Goal: Information Seeking & Learning: Learn about a topic

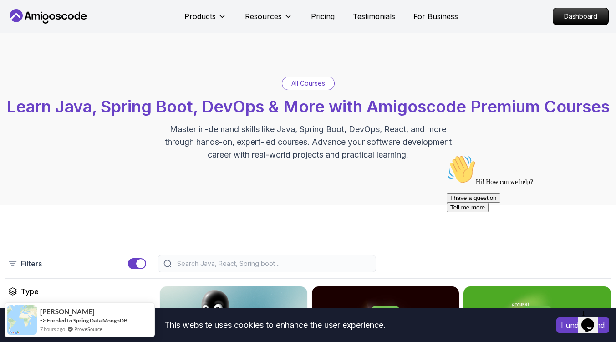
click at [447, 155] on icon "Chat attention grabber" at bounding box center [447, 155] width 0 height 0
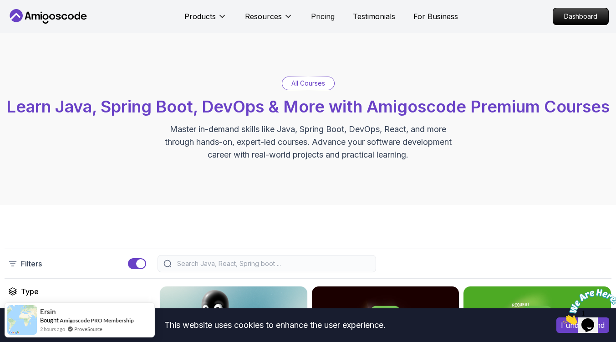
click at [579, 23] on p "Dashboard" at bounding box center [581, 16] width 52 height 15
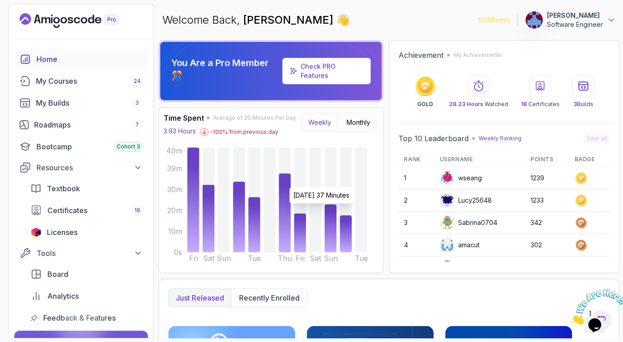
click at [284, 183] on icon at bounding box center [285, 213] width 12 height 79
click at [70, 82] on div "My Courses 24" at bounding box center [89, 81] width 107 height 11
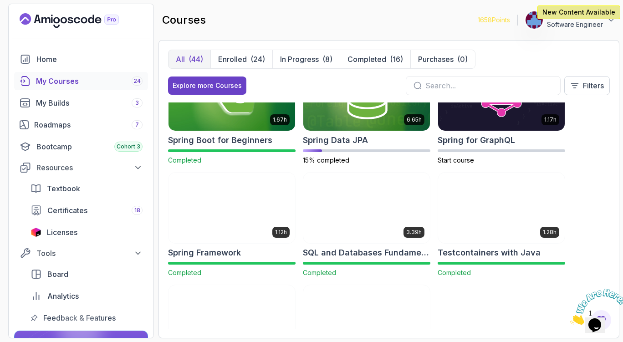
scroll to position [1399, 0]
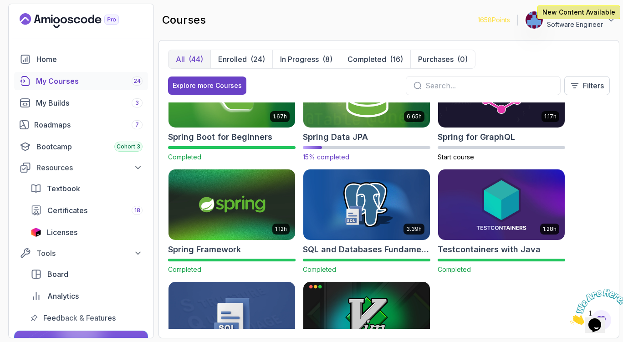
click at [365, 127] on img at bounding box center [366, 92] width 133 height 74
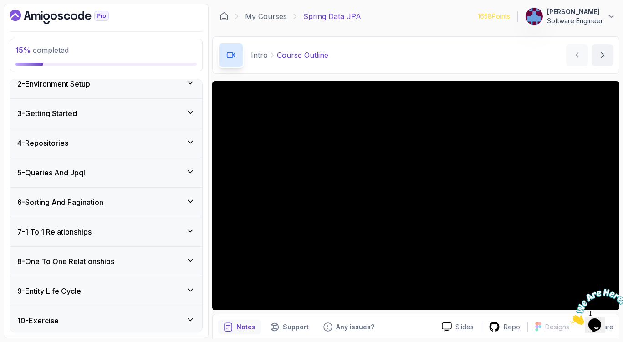
scroll to position [193, 0]
click at [92, 148] on div "4 - Repositories" at bounding box center [106, 142] width 178 height 11
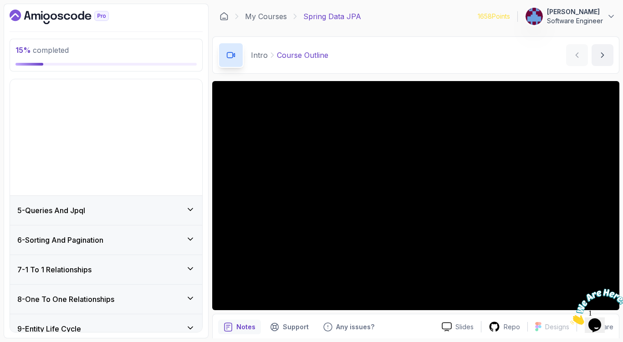
scroll to position [40, 0]
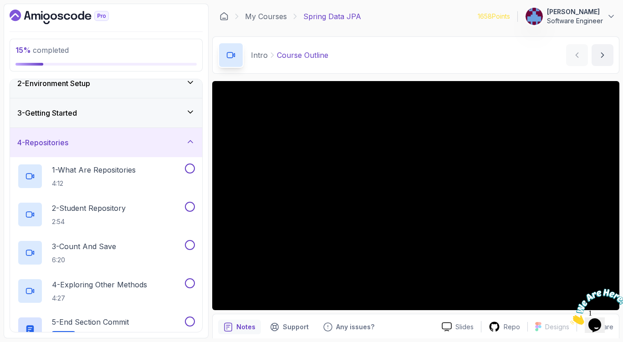
click at [92, 118] on div "3 - Getting Started" at bounding box center [106, 112] width 192 height 29
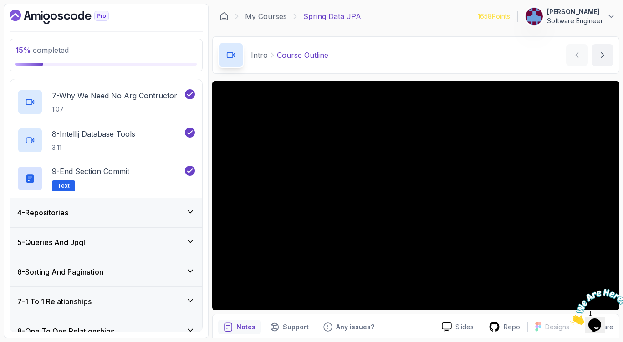
scroll to position [328, 0]
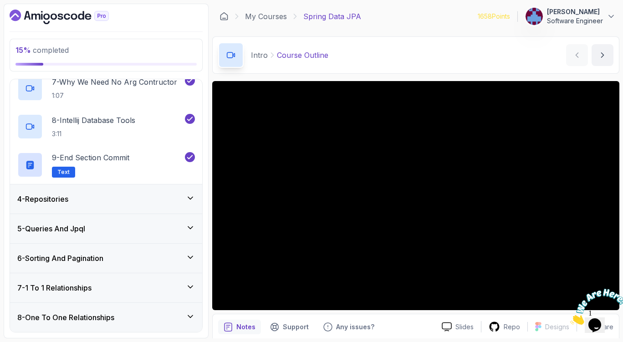
click at [116, 199] on div "4 - Repositories" at bounding box center [106, 199] width 178 height 11
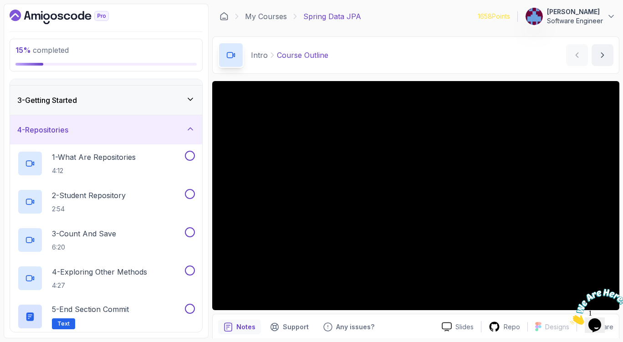
scroll to position [52, 0]
click at [120, 162] on p "1 - What Are Repositories" at bounding box center [94, 157] width 84 height 11
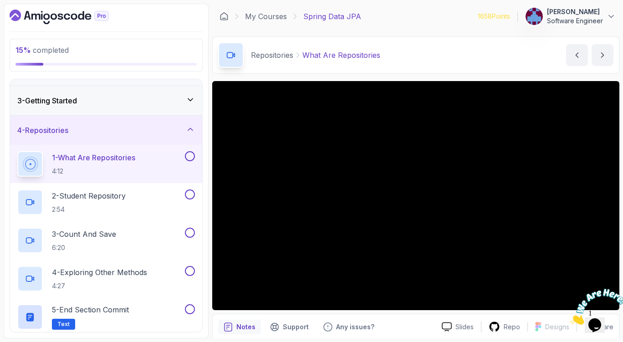
click at [192, 160] on button at bounding box center [190, 156] width 10 height 10
click at [138, 194] on div "2 - Student Repository 2:54" at bounding box center [100, 203] width 166 height 26
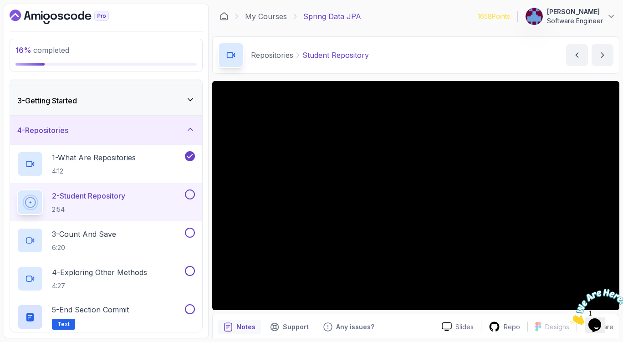
click at [189, 200] on button "2 - Student Repository 2:54" at bounding box center [106, 203] width 178 height 26
click at [192, 197] on button at bounding box center [190, 195] width 10 height 10
click at [156, 235] on div "3 - Count And Save 6:20" at bounding box center [100, 241] width 166 height 26
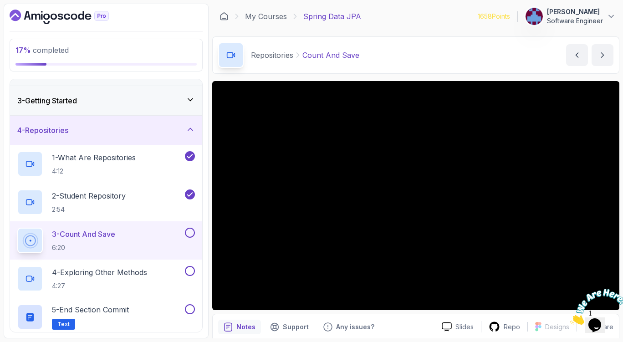
click at [17, 228] on button "3 - Count And Save 6:20" at bounding box center [106, 241] width 178 height 26
click at [190, 231] on button at bounding box center [190, 233] width 10 height 10
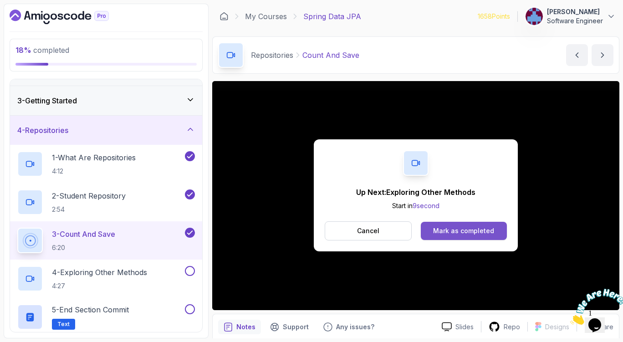
click at [445, 225] on button "Mark as completed" at bounding box center [464, 231] width 86 height 18
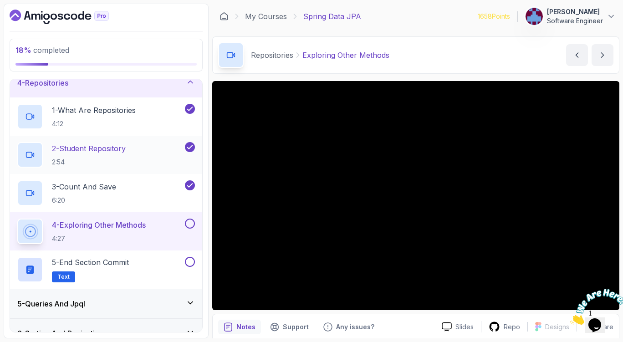
scroll to position [161, 0]
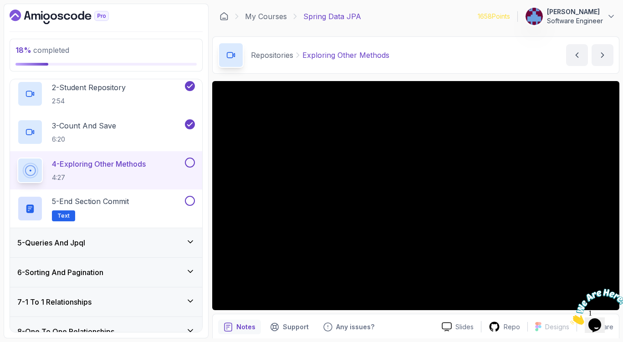
click at [193, 160] on button at bounding box center [190, 163] width 10 height 10
click at [143, 211] on div "5 - End Section Commit Text" at bounding box center [100, 209] width 166 height 26
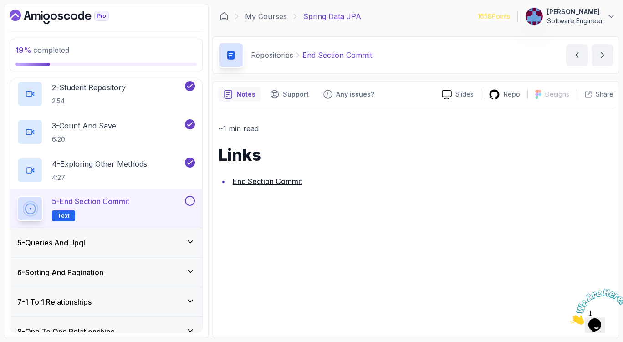
click at [193, 200] on button at bounding box center [190, 201] width 10 height 10
click at [83, 241] on h3 "5 - Queries And Jpql" at bounding box center [51, 242] width 68 height 11
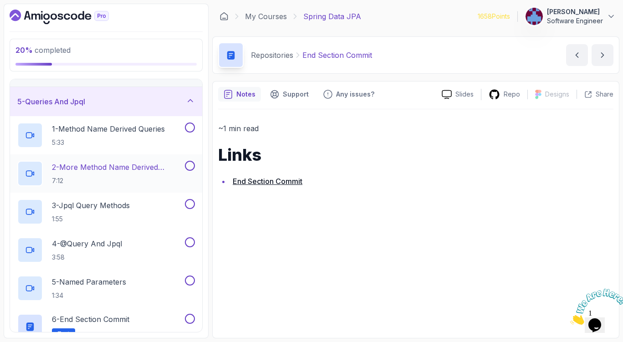
scroll to position [107, 0]
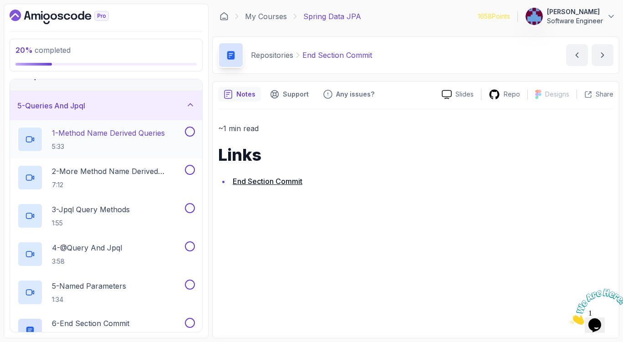
click at [120, 138] on p "1 - Method Name Derived Queries" at bounding box center [108, 133] width 113 height 11
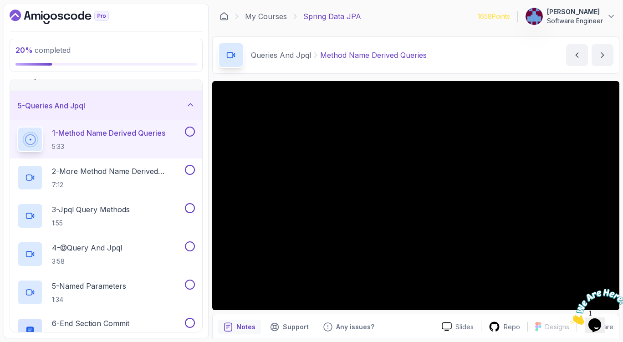
click at [190, 135] on button at bounding box center [190, 132] width 10 height 10
click at [137, 173] on p "2 - More Method Name Derived Queries" at bounding box center [117, 171] width 131 height 11
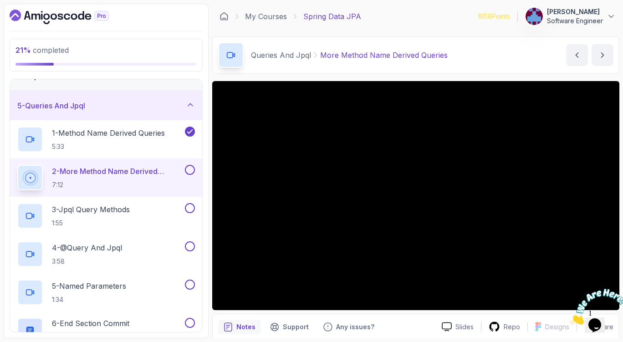
click at [190, 162] on div "2 - More Method Name Derived Queries 7:12" at bounding box center [106, 178] width 192 height 38
click at [190, 167] on button at bounding box center [190, 170] width 10 height 10
click at [189, 173] on icon at bounding box center [190, 169] width 8 height 9
click at [189, 173] on button at bounding box center [190, 170] width 10 height 10
click at [145, 205] on div "3 - Jpql Query Methods 1:55" at bounding box center [100, 216] width 166 height 26
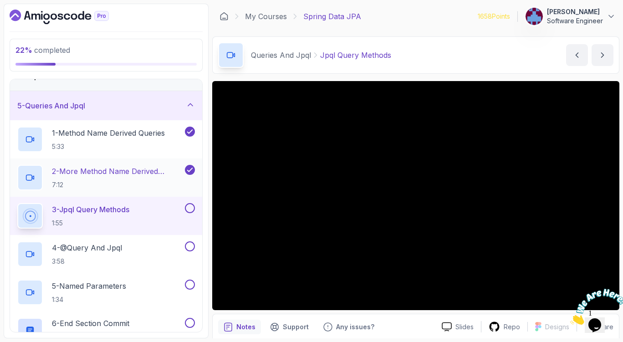
click at [192, 205] on button at bounding box center [190, 208] width 10 height 10
click at [189, 246] on button at bounding box center [190, 246] width 10 height 10
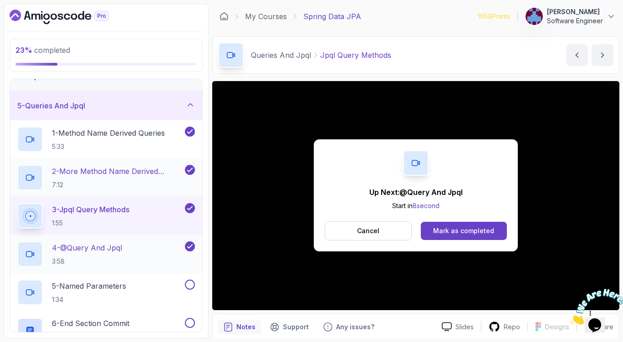
click at [166, 246] on div "4 - @Query And Jpql 3:58" at bounding box center [100, 254] width 166 height 26
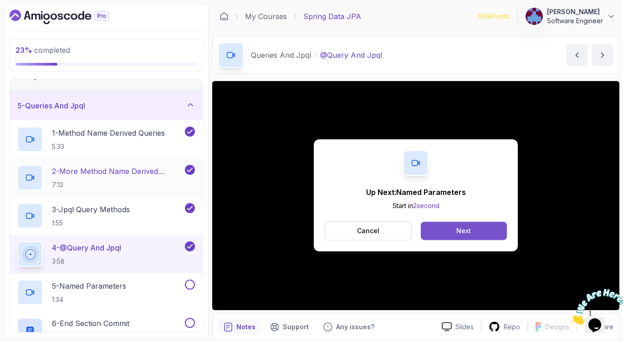
click at [454, 237] on button "Next" at bounding box center [464, 231] width 86 height 18
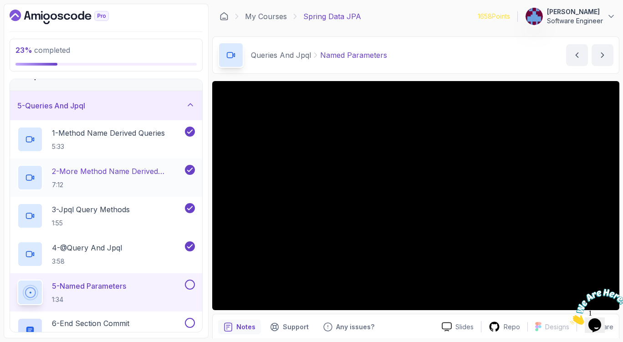
click at [193, 285] on button at bounding box center [190, 285] width 10 height 10
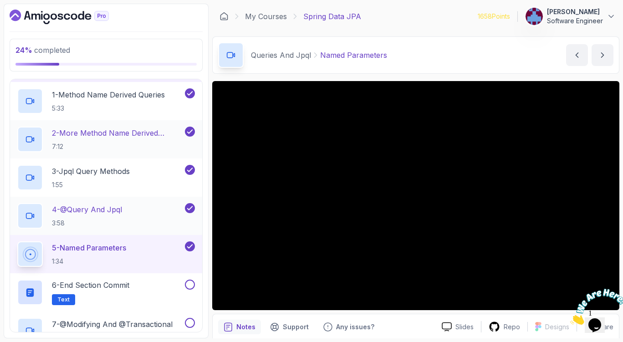
scroll to position [147, 0]
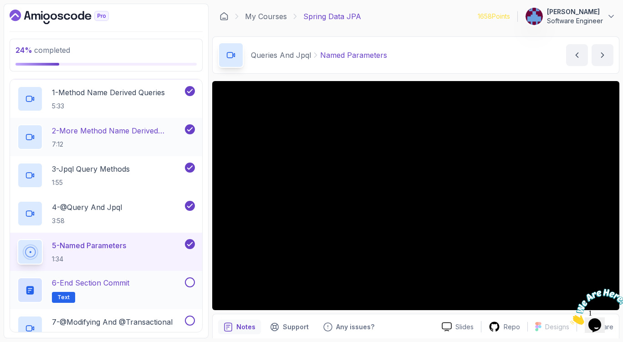
click at [118, 280] on p "6 - End Section Commit" at bounding box center [90, 282] width 77 height 11
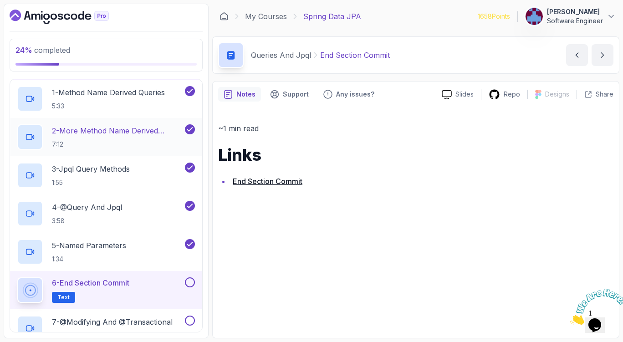
click at [190, 282] on button at bounding box center [190, 282] width 10 height 10
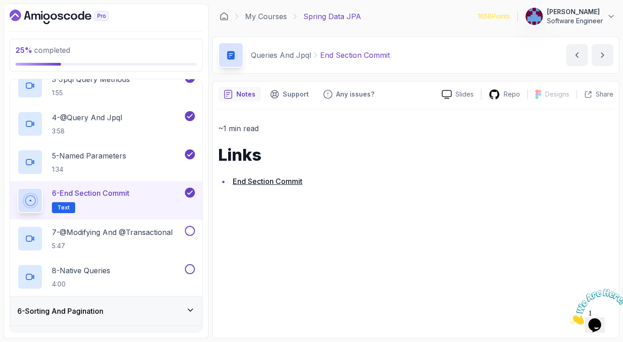
scroll to position [239, 0]
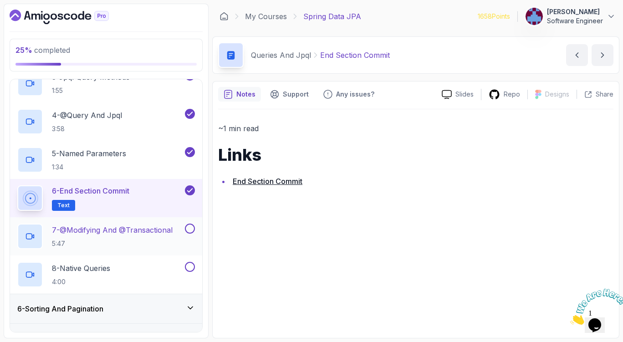
click at [166, 229] on p "7 - @Modifying And @Transactional" at bounding box center [112, 230] width 121 height 11
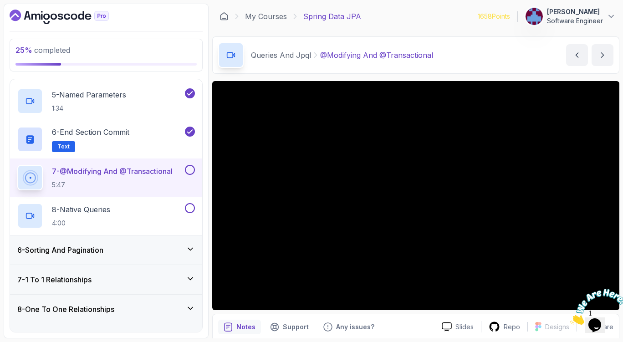
scroll to position [297, 0]
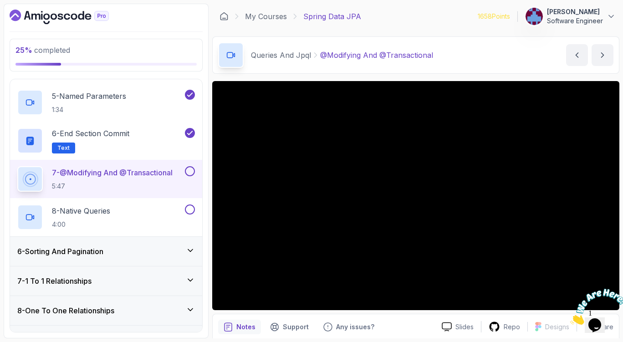
click at [183, 172] on div at bounding box center [189, 171] width 12 height 10
click at [186, 172] on button at bounding box center [190, 171] width 10 height 10
click at [124, 220] on div "8 - Native Queries 4:00" at bounding box center [100, 218] width 166 height 26
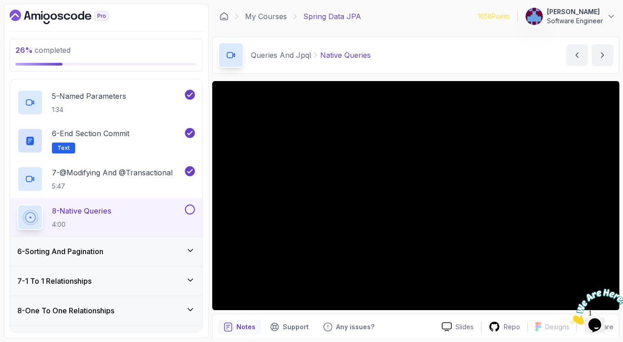
click at [190, 209] on button at bounding box center [190, 210] width 10 height 10
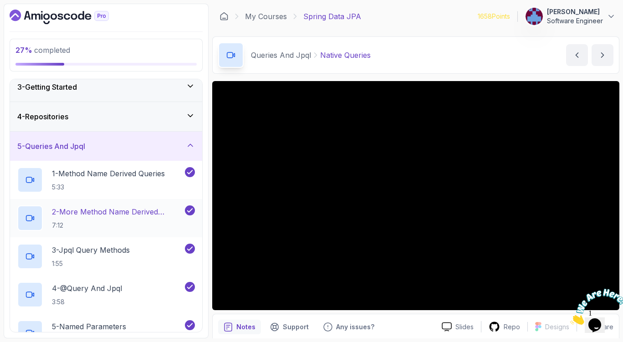
scroll to position [66, 0]
click at [80, 142] on h3 "5 - Queries And Jpql" at bounding box center [51, 146] width 68 height 11
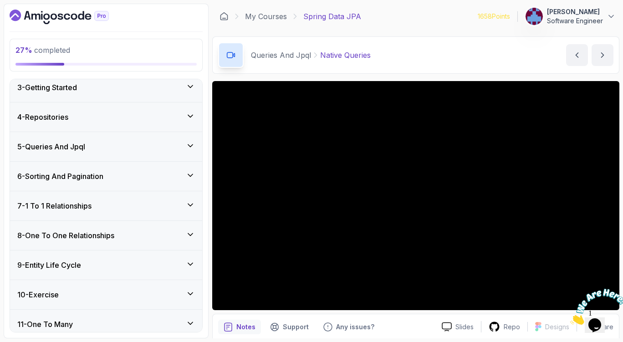
click at [100, 176] on h3 "6 - Sorting And Pagination" at bounding box center [60, 176] width 86 height 11
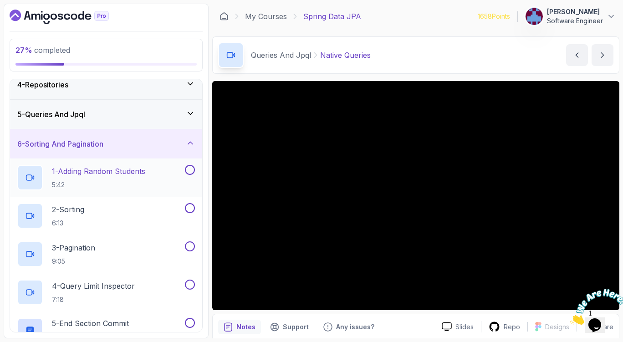
scroll to position [98, 0]
click at [84, 115] on h3 "5 - Queries And Jpql" at bounding box center [51, 113] width 68 height 11
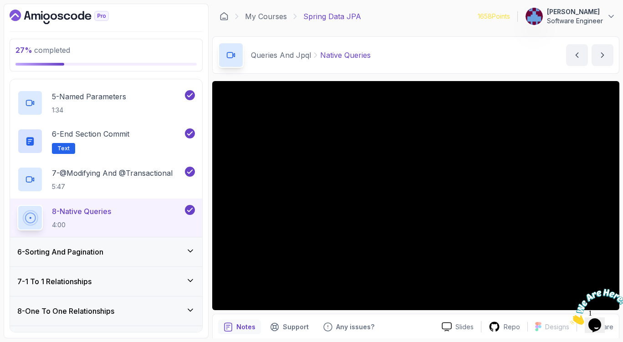
scroll to position [297, 0]
click at [78, 245] on div "6 - Sorting And Pagination" at bounding box center [106, 251] width 192 height 29
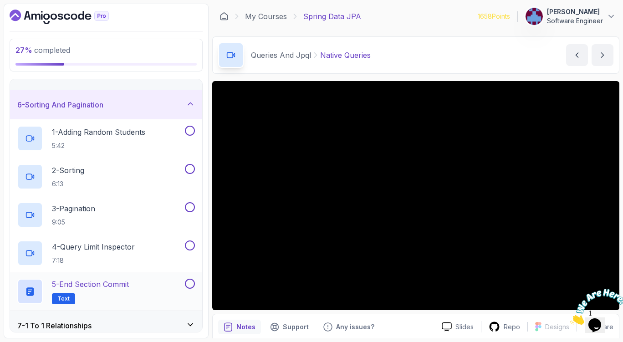
scroll to position [137, 0]
click at [139, 141] on h2 "1 - Adding Random Students 5:42" at bounding box center [98, 139] width 93 height 24
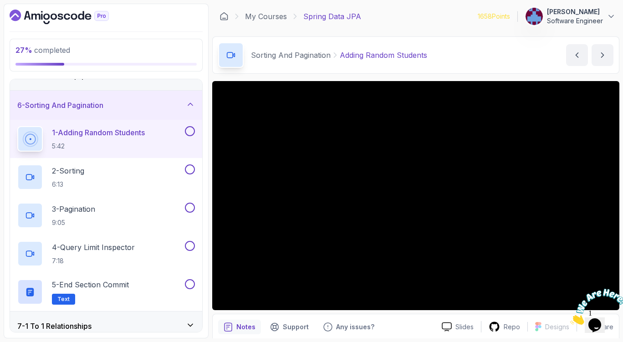
click at [421, 39] on div "Sorting And Pagination Adding Random Students Adding Random Students by [PERSON…" at bounding box center [415, 54] width 407 height 37
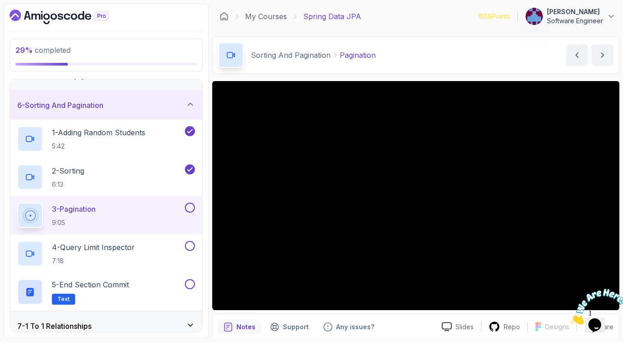
scroll to position [35, 0]
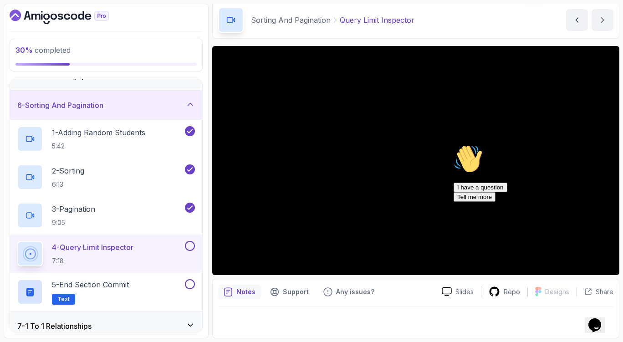
click at [190, 247] on button at bounding box center [190, 246] width 10 height 10
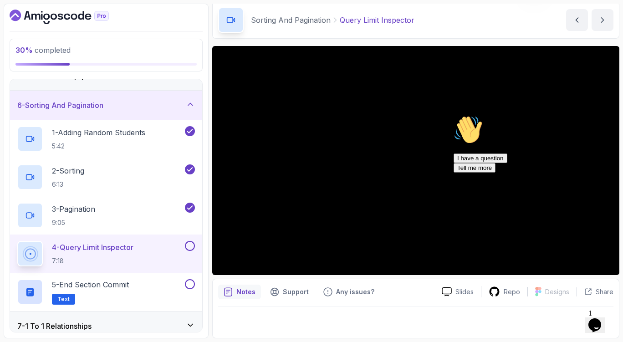
click at [191, 250] on button at bounding box center [190, 246] width 10 height 10
click at [191, 283] on button at bounding box center [190, 284] width 10 height 10
